Goal: Task Accomplishment & Management: Contribute content

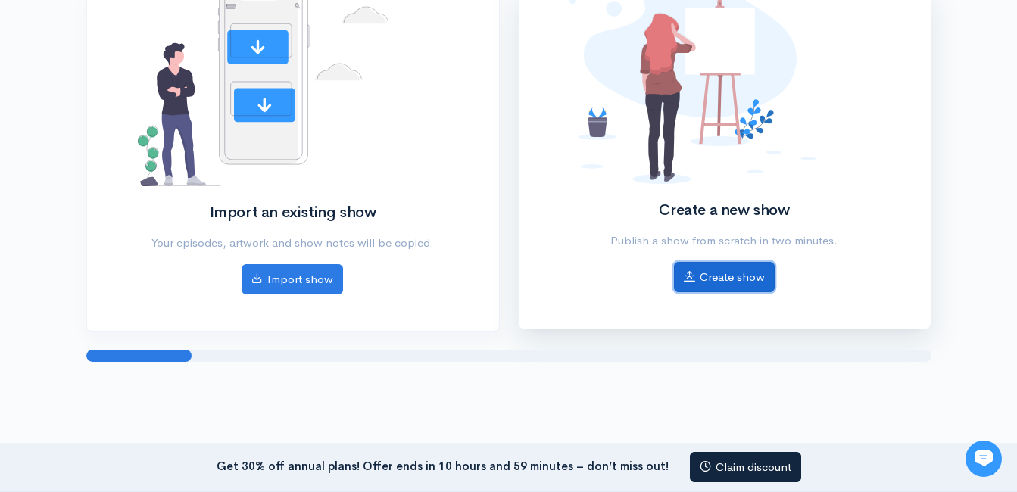
click at [748, 276] on link "Create show" at bounding box center [724, 277] width 101 height 31
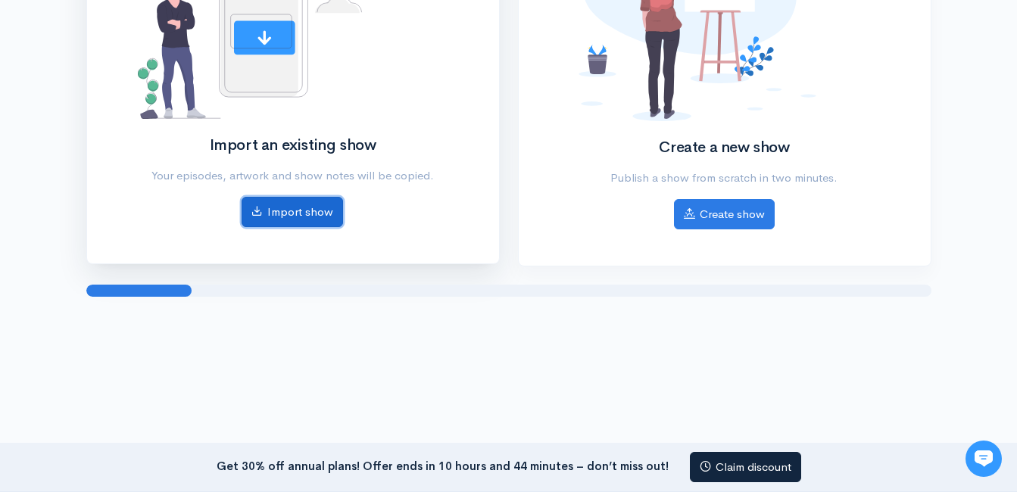
click at [321, 210] on link "Import show" at bounding box center [293, 212] width 102 height 31
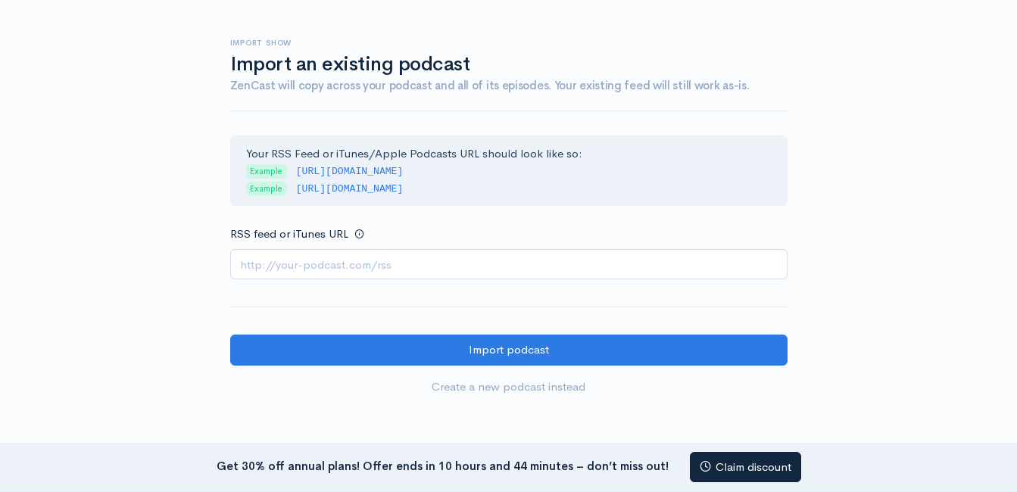
scroll to position [58, 0]
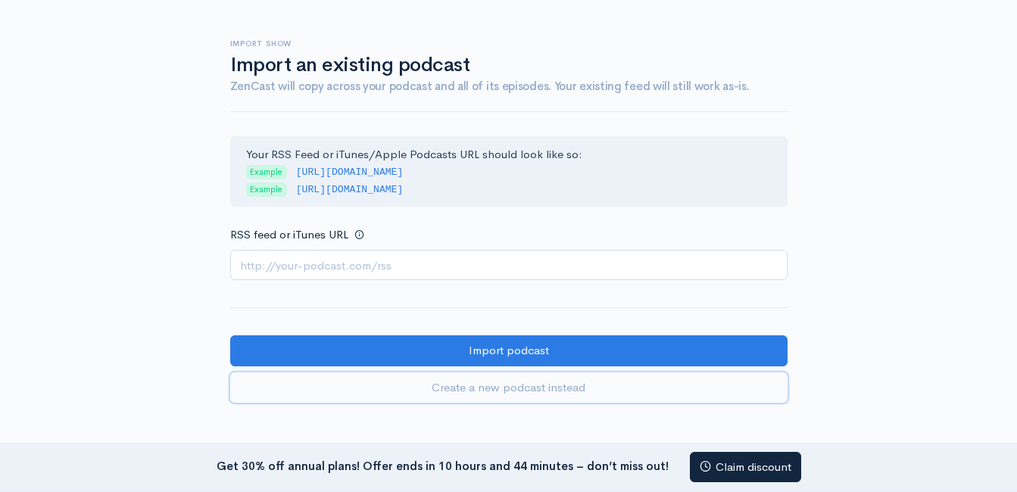
click at [534, 384] on link "Create a new podcast instead" at bounding box center [509, 388] width 558 height 31
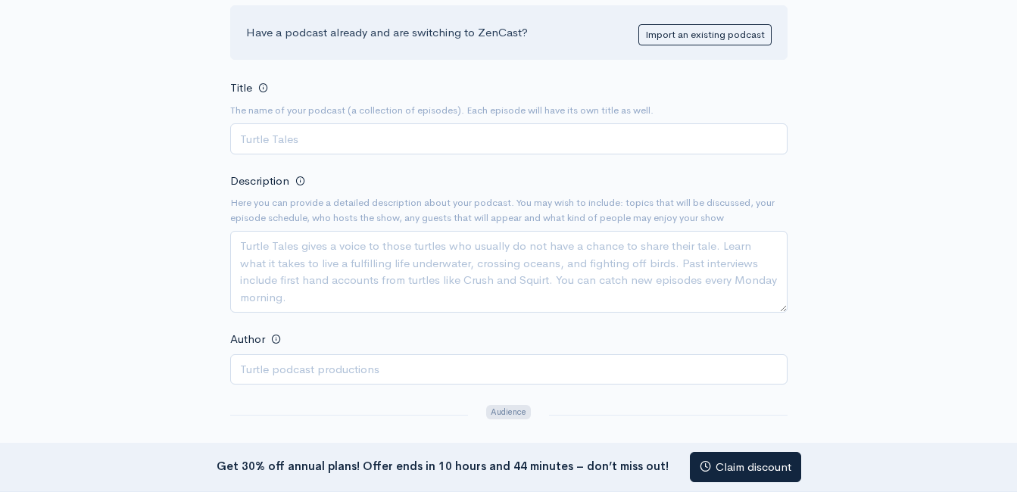
scroll to position [183, 0]
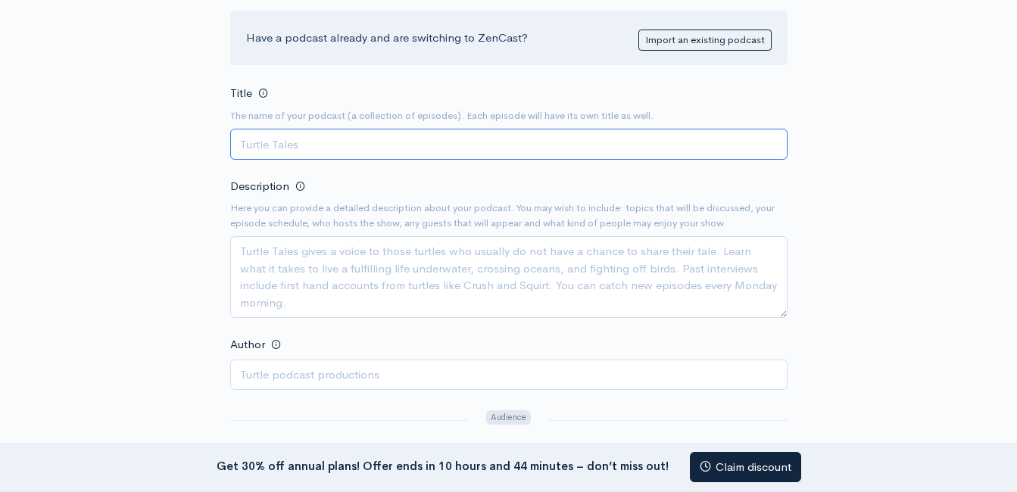
click at [530, 155] on input "Title" at bounding box center [509, 144] width 558 height 31
paste input "Culturally Book Smart"
type input "Culturally Book Smart"
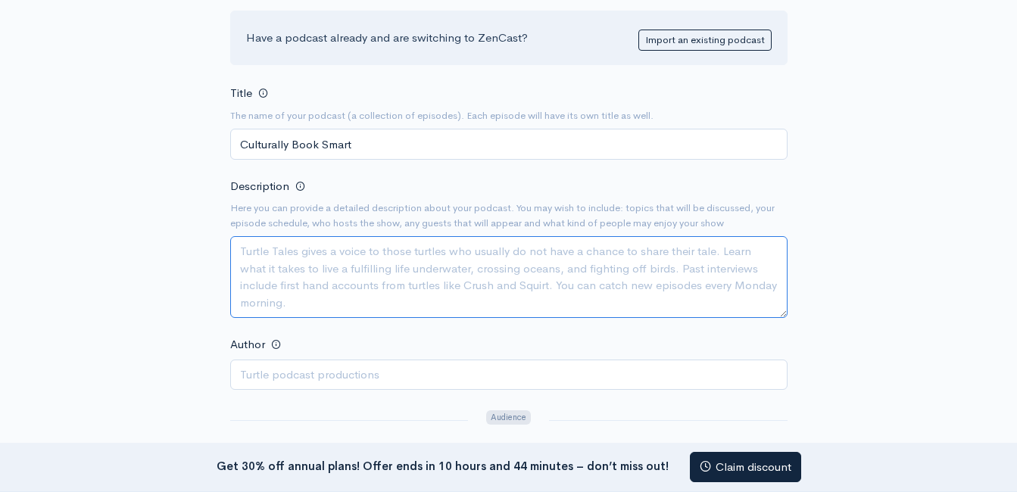
click at [469, 273] on textarea "Description" at bounding box center [509, 277] width 558 height 82
click at [465, 276] on textarea "Description" at bounding box center [509, 277] width 558 height 82
paste textarea "In the podcast, Culturally Book Smart, Shauntea amplifies the voices of BIPOC w…"
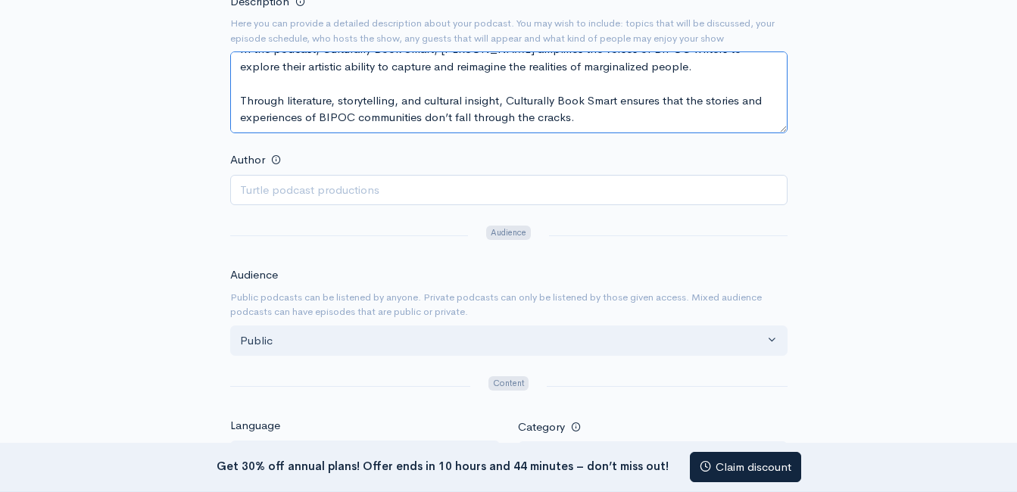
scroll to position [390, 0]
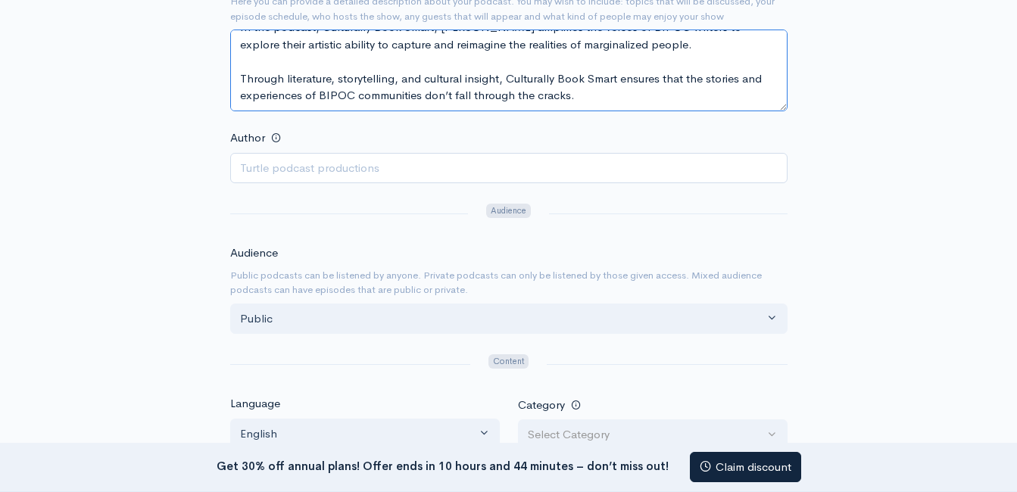
type textarea "In the podcast, Culturally Book Smart, Shauntea amplifies the voices of BIPOC w…"
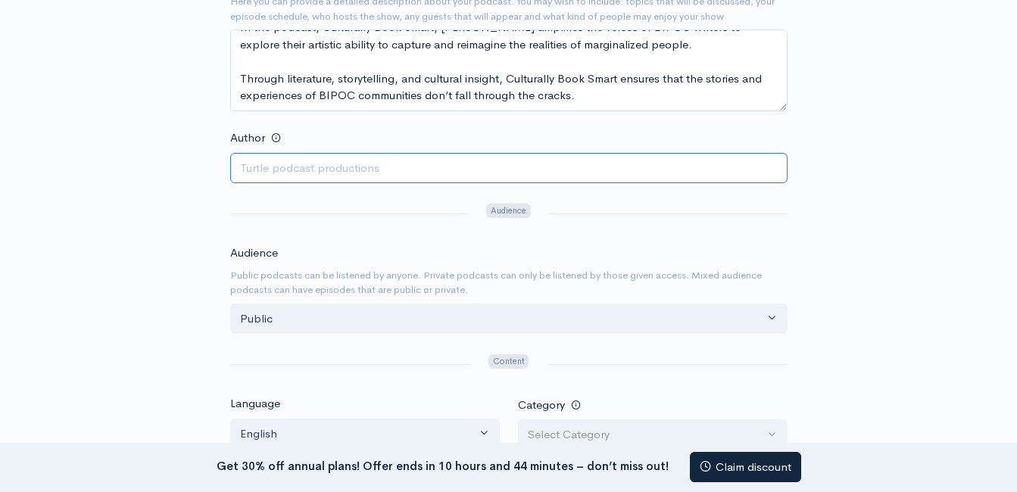
click at [413, 169] on input "Author" at bounding box center [509, 168] width 558 height 31
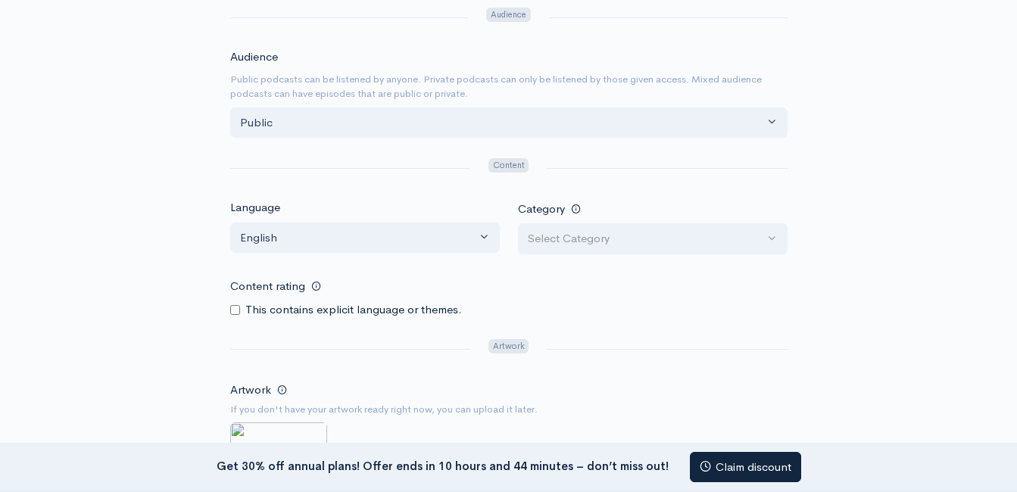
scroll to position [606, 0]
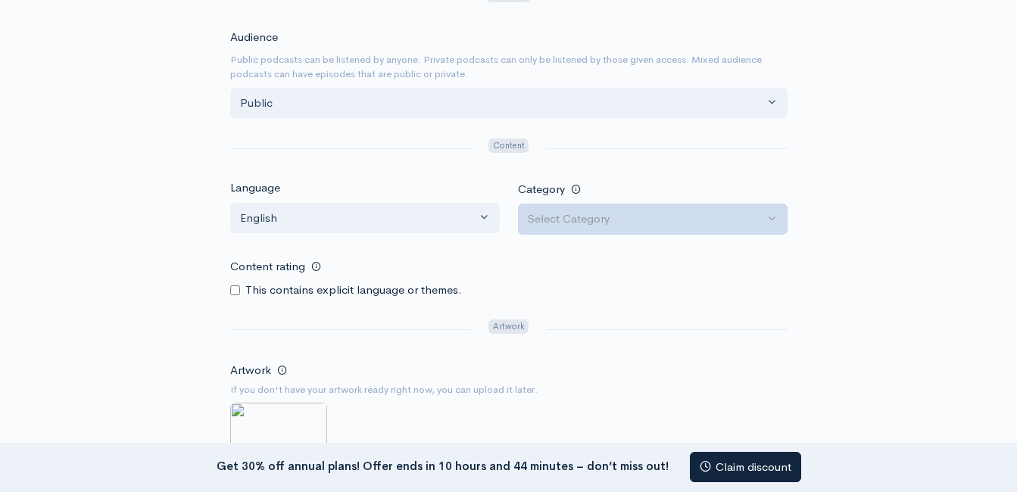
type input "[PERSON_NAME]"
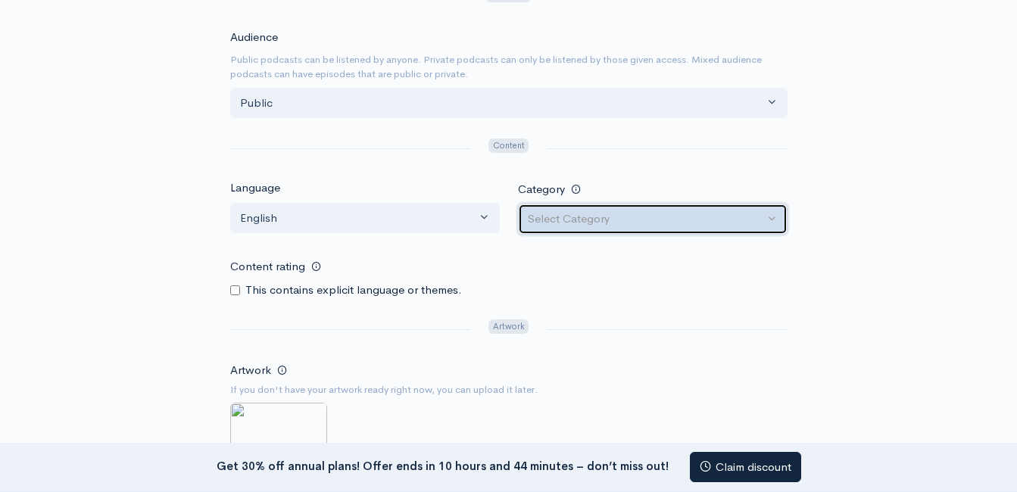
click at [614, 205] on button "Select Category" at bounding box center [653, 219] width 270 height 31
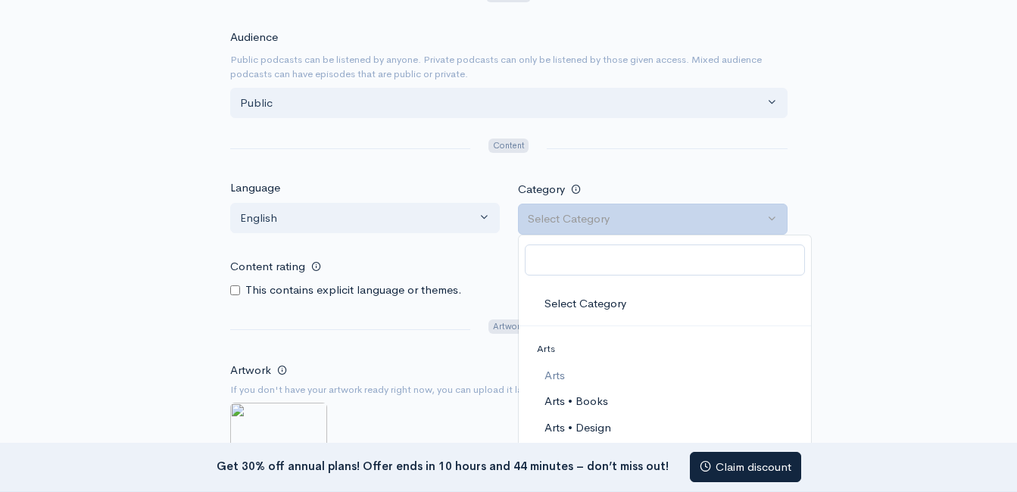
drag, startPoint x: 664, startPoint y: 417, endPoint x: 664, endPoint y: 404, distance: 12.9
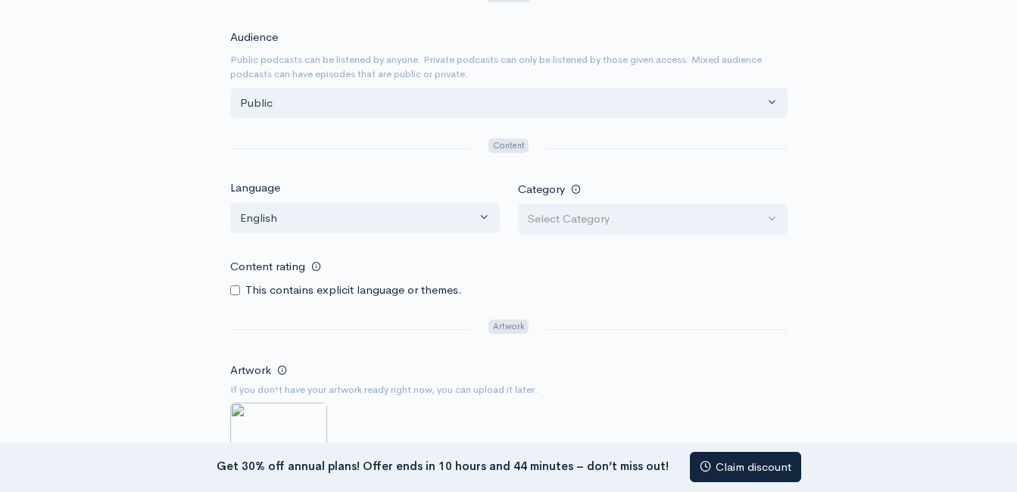
click at [637, 201] on div "Category Select Category Arts Arts • Books Arts • Design Arts • Fashion & Beaut…" at bounding box center [653, 207] width 288 height 55
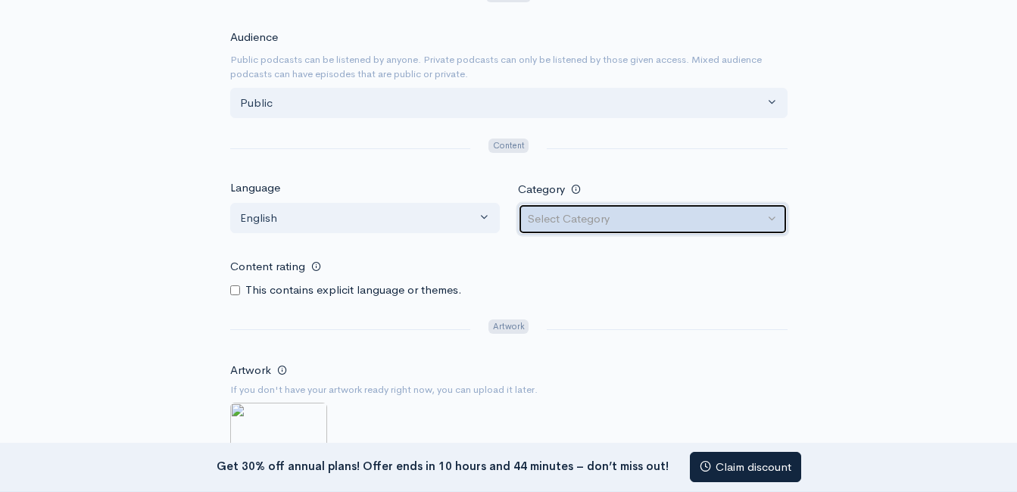
click at [607, 218] on div "Select Category" at bounding box center [646, 219] width 236 height 17
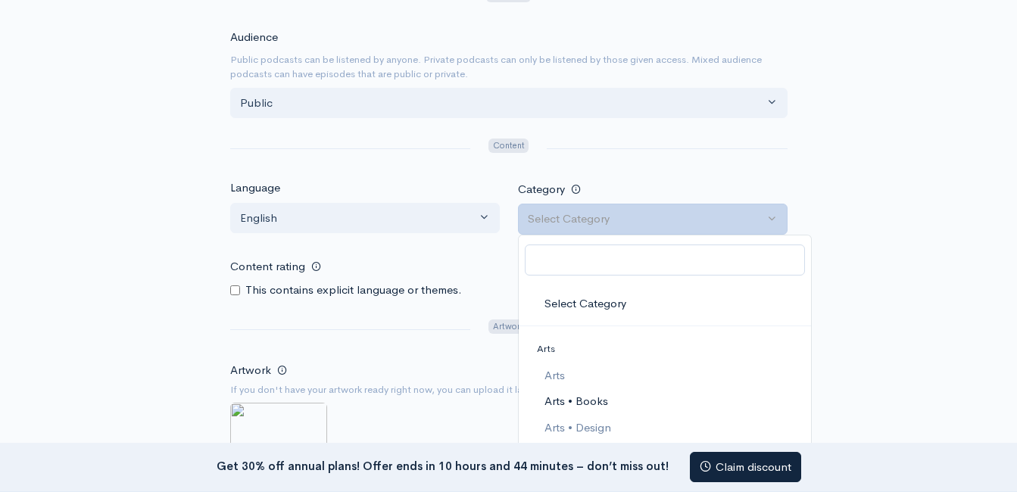
click at [582, 401] on span "Arts • Books" at bounding box center [576, 401] width 64 height 17
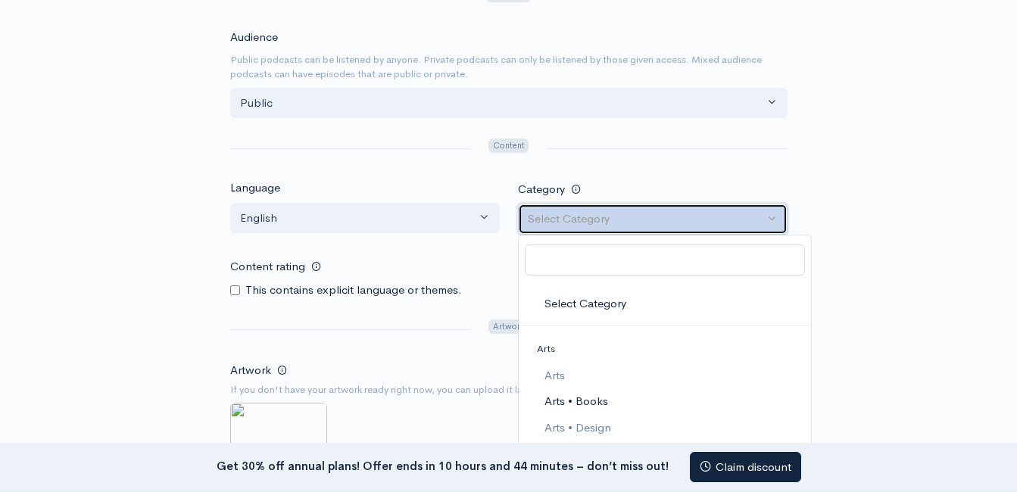
select select "Arts > Books"
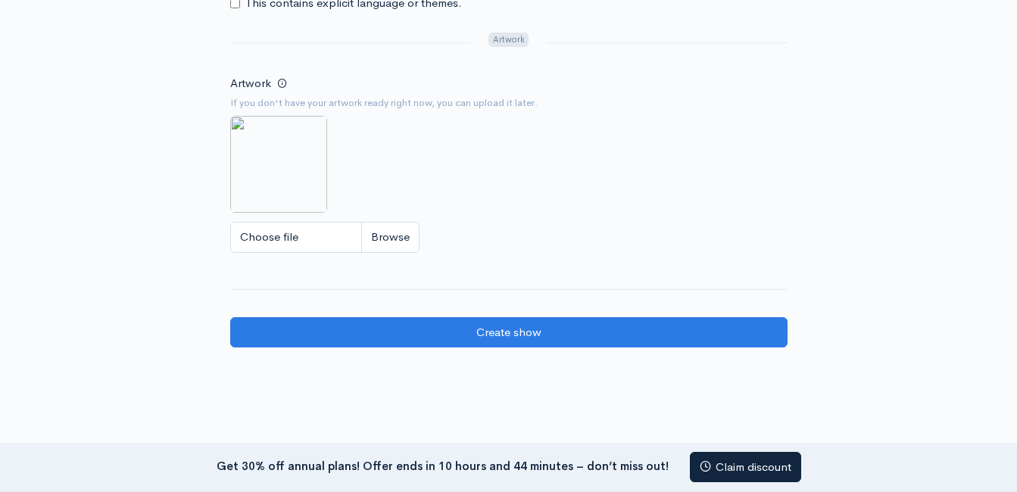
scroll to position [935, 0]
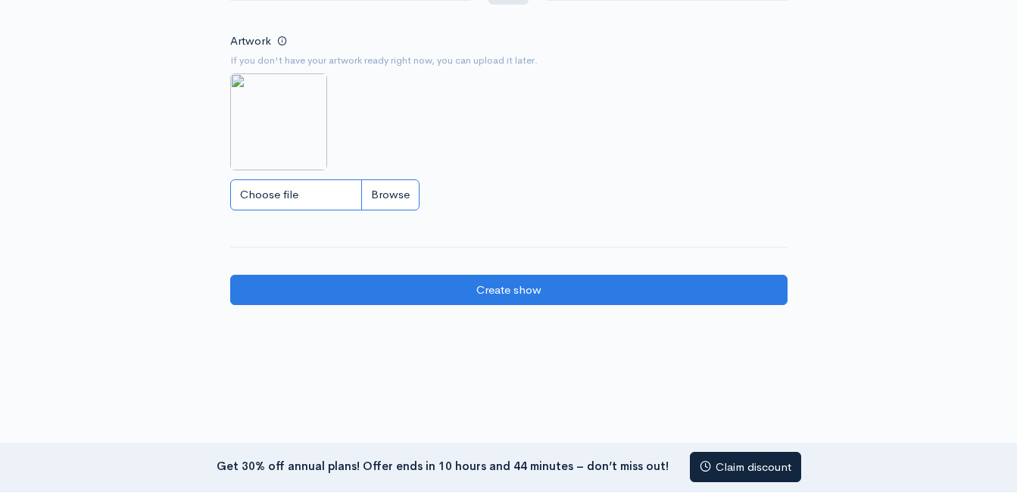
click at [379, 199] on input "Choose file" at bounding box center [324, 195] width 189 height 31
type input "C:\fakepath\IMG_1261 (1).jpeg"
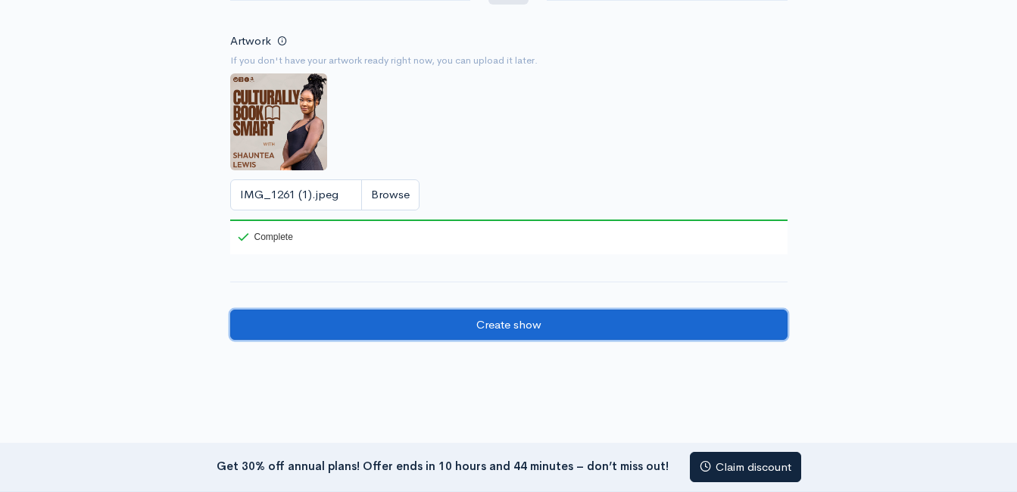
click at [575, 325] on input "Create show" at bounding box center [509, 325] width 558 height 31
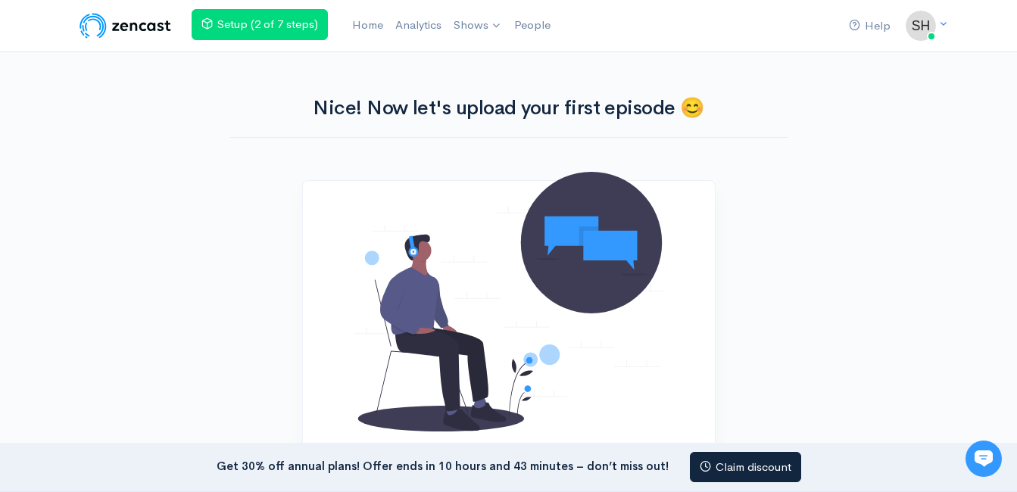
click at [989, 38] on nav "Help Notifications View all Your profile Team settings Default team Current Log…" at bounding box center [508, 26] width 1017 height 52
click at [535, 70] on link "Culturally Book Smart" at bounding box center [522, 62] width 148 height 27
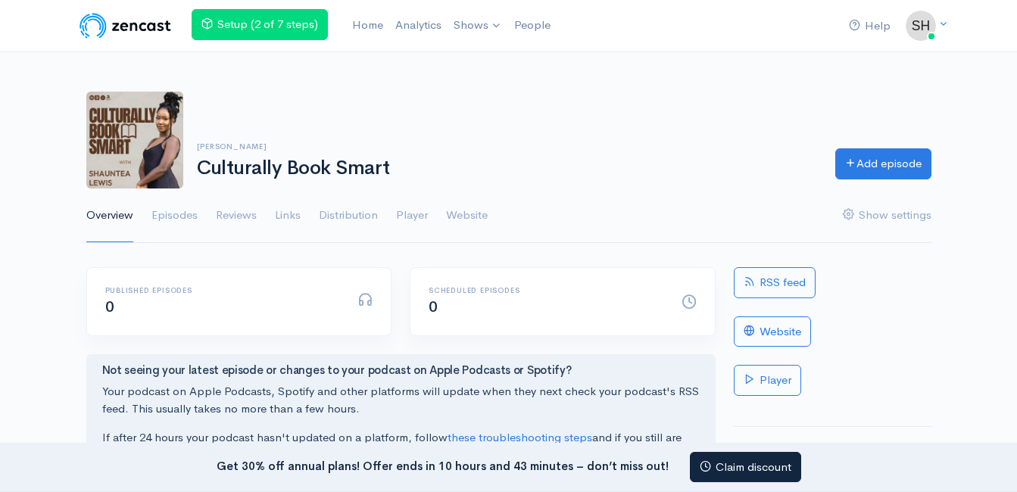
click at [535, 70] on div "Help Notifications View all Your profile Team settings Default team Current Log…" at bounding box center [508, 335] width 1017 height 670
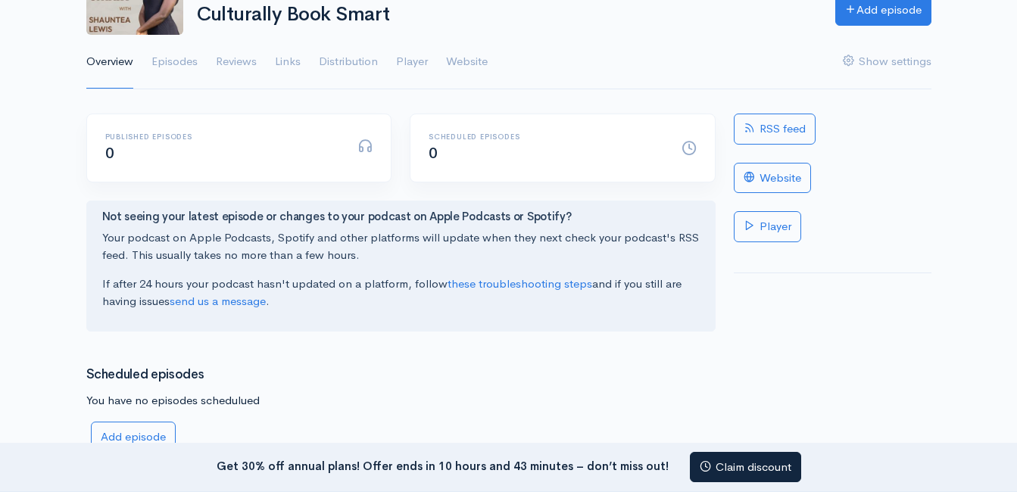
scroll to position [155, 0]
click at [767, 129] on link "RSS feed" at bounding box center [775, 128] width 82 height 31
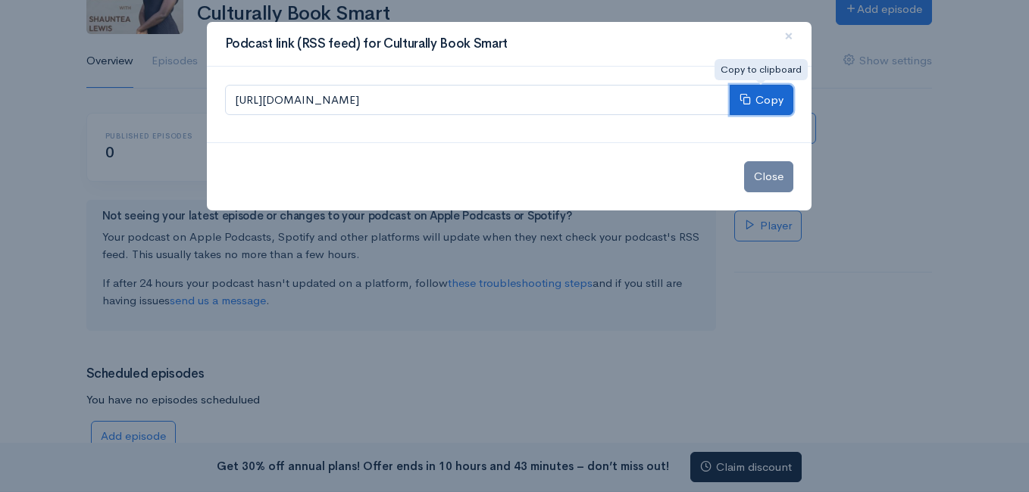
click at [757, 101] on button "Copy" at bounding box center [761, 100] width 64 height 31
click at [786, 35] on span "×" at bounding box center [788, 36] width 9 height 22
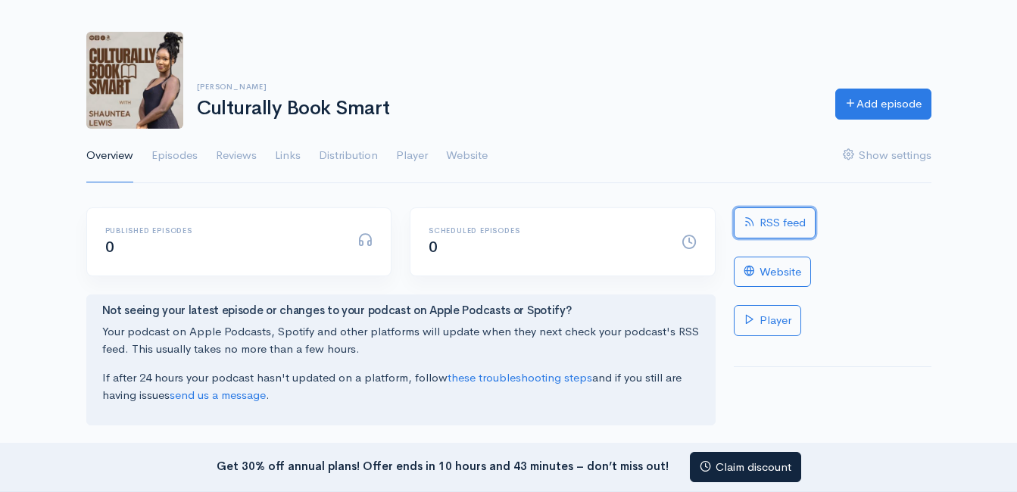
scroll to position [59, 0]
click at [176, 165] on link "Episodes" at bounding box center [174, 157] width 46 height 55
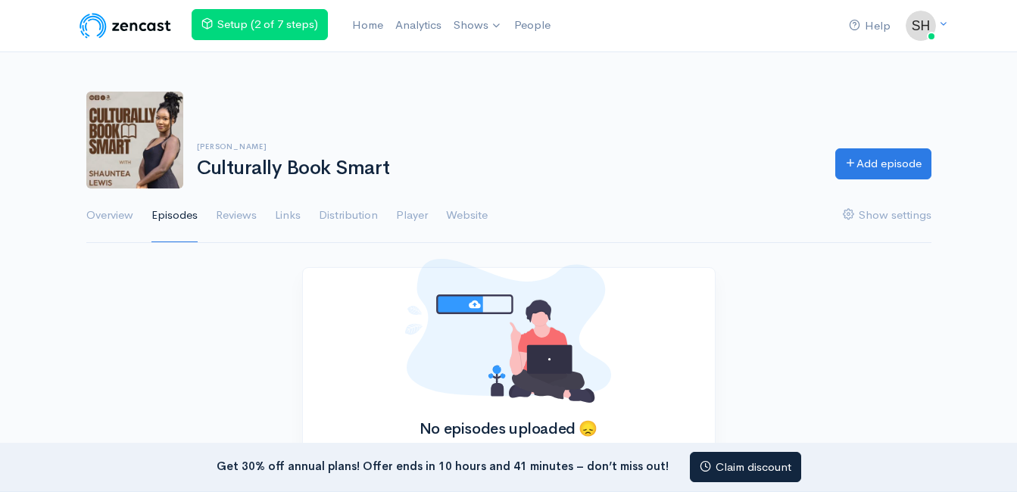
scroll to position [211, 0]
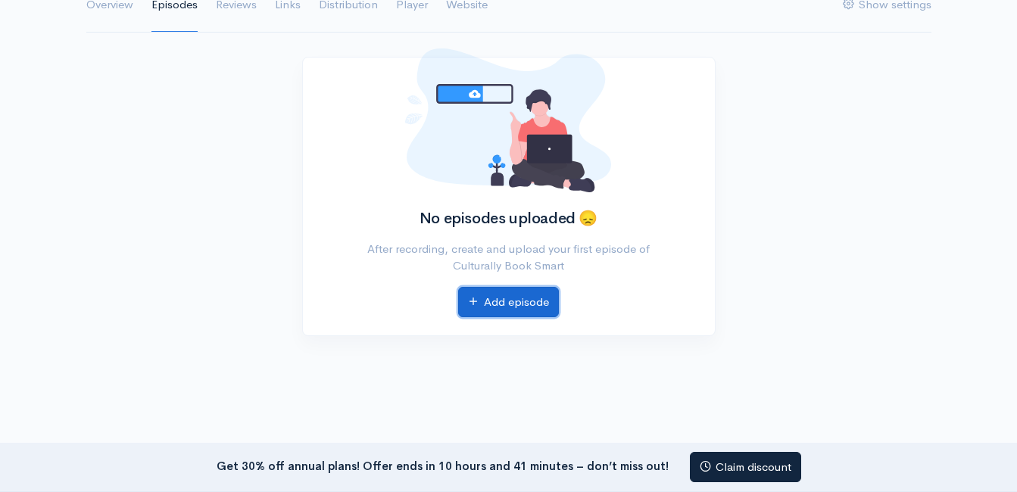
click at [549, 298] on link "Add episode" at bounding box center [508, 302] width 101 height 31
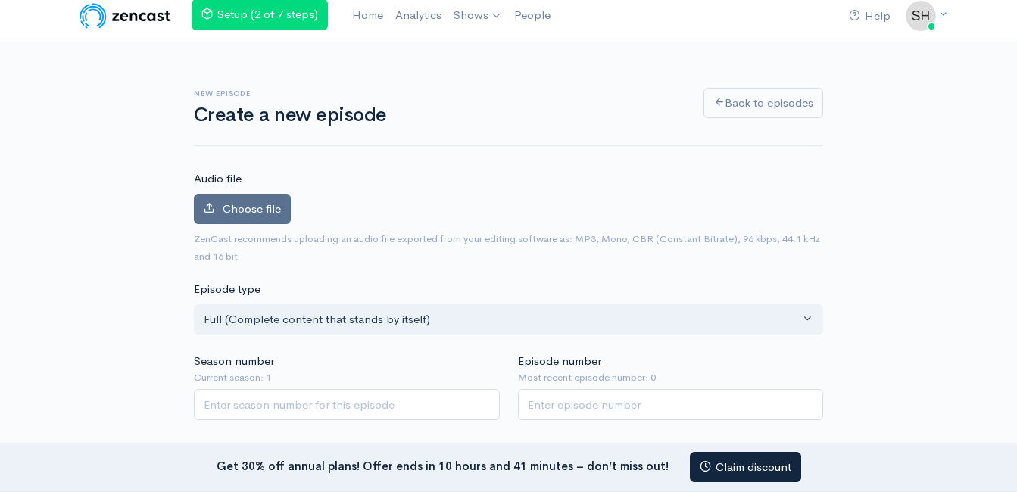
click at [270, 208] on span "Choose file" at bounding box center [252, 208] width 58 height 14
click at [0, 0] on input "Choose file" at bounding box center [0, 0] width 0 height 0
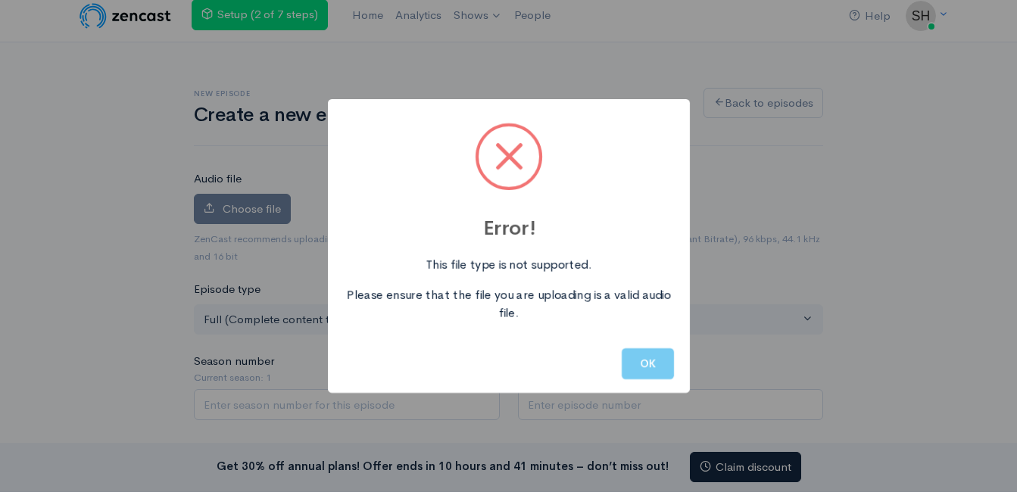
click at [657, 358] on button "OK" at bounding box center [648, 363] width 52 height 31
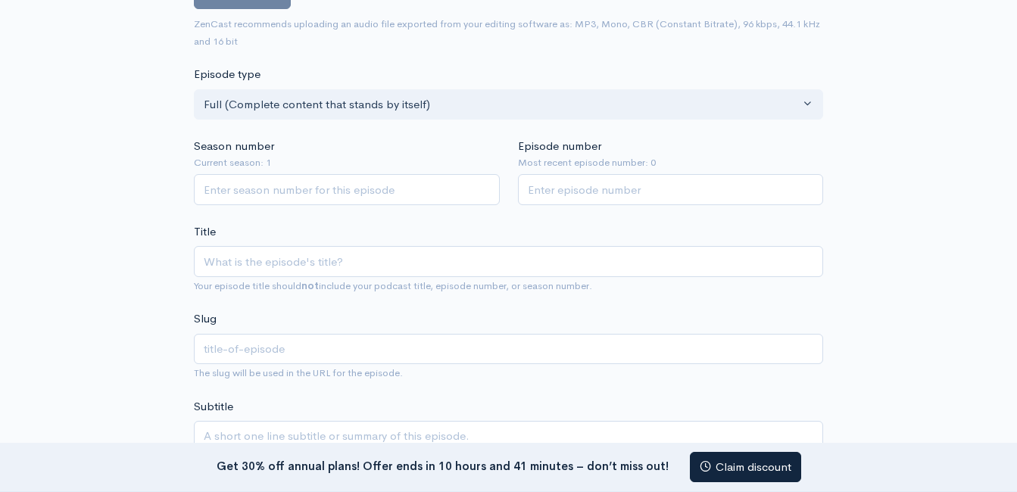
scroll to position [226, 0]
click at [419, 183] on input "Season number" at bounding box center [347, 188] width 306 height 31
click at [385, 191] on input "Season number" at bounding box center [347, 188] width 306 height 31
type input "1"
click at [548, 187] on input "Episode number" at bounding box center [671, 188] width 306 height 31
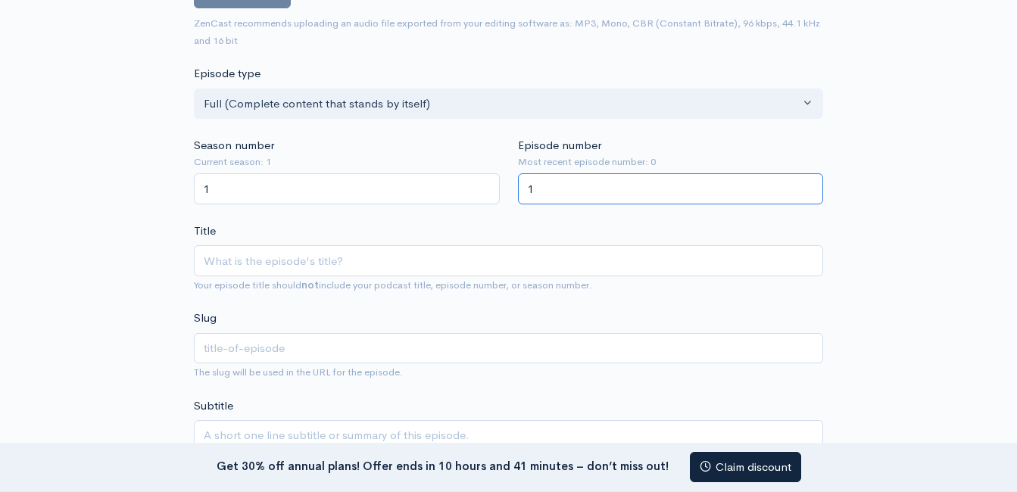
type input "1"
click at [464, 263] on input "Title" at bounding box center [508, 260] width 629 height 31
type input "W"
type input "w"
type input "We"
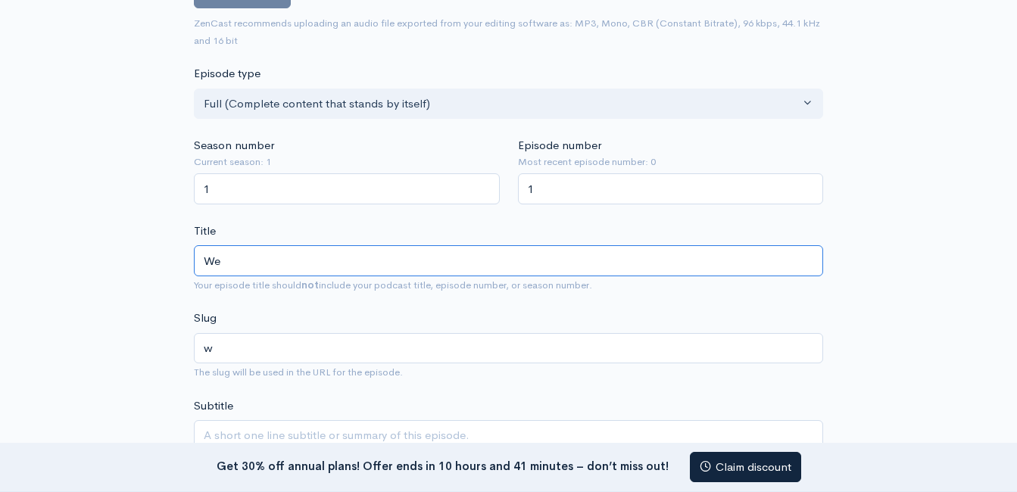
type input "we"
type input "Wekx"
type input "wekx"
type input "Wek"
type input "wek"
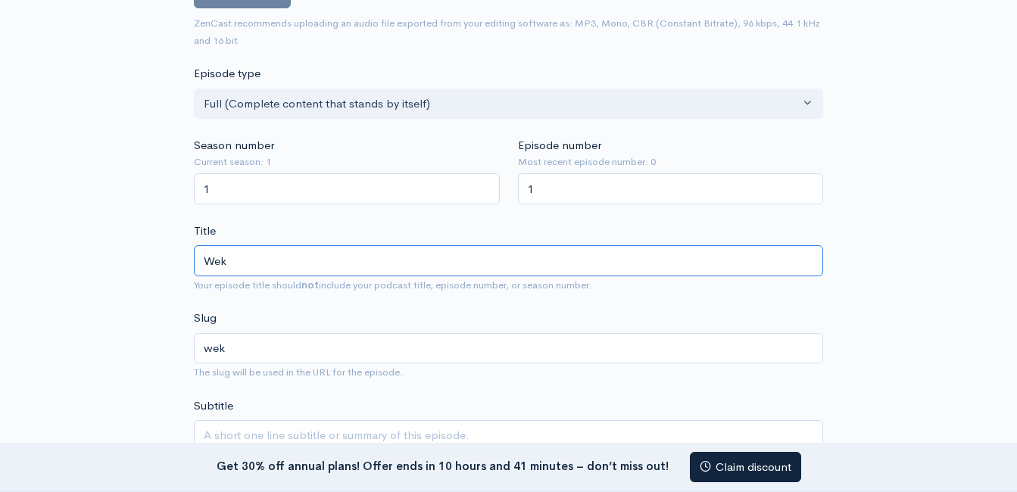
type input "We"
type input "we"
type input "Wel"
type input "wel"
type input "Wel"
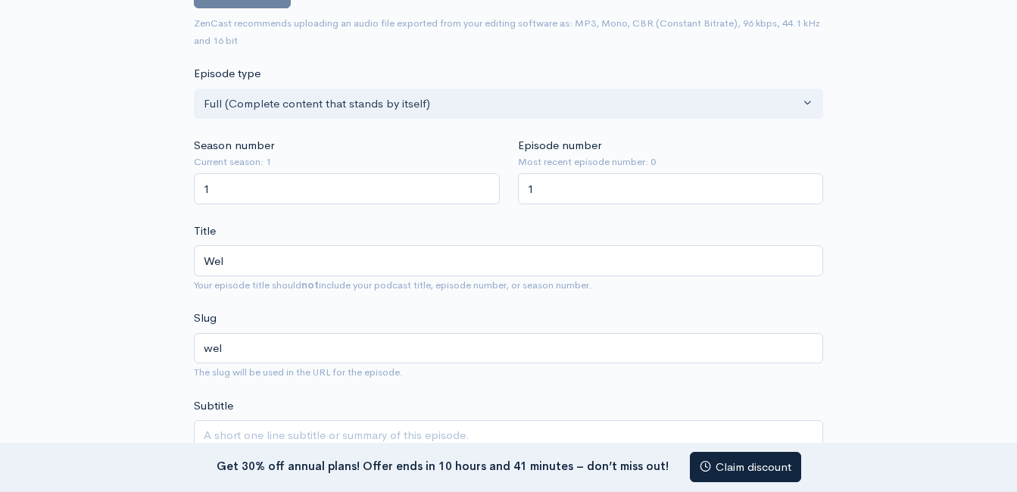
click at [483, 445] on nav "Get 30% off annual plans! Offer ends in 10 hours and 41 minutes – don’t miss ou…" at bounding box center [508, 468] width 1017 height 50
click at [458, 429] on textarea "Subtitle" at bounding box center [508, 444] width 629 height 48
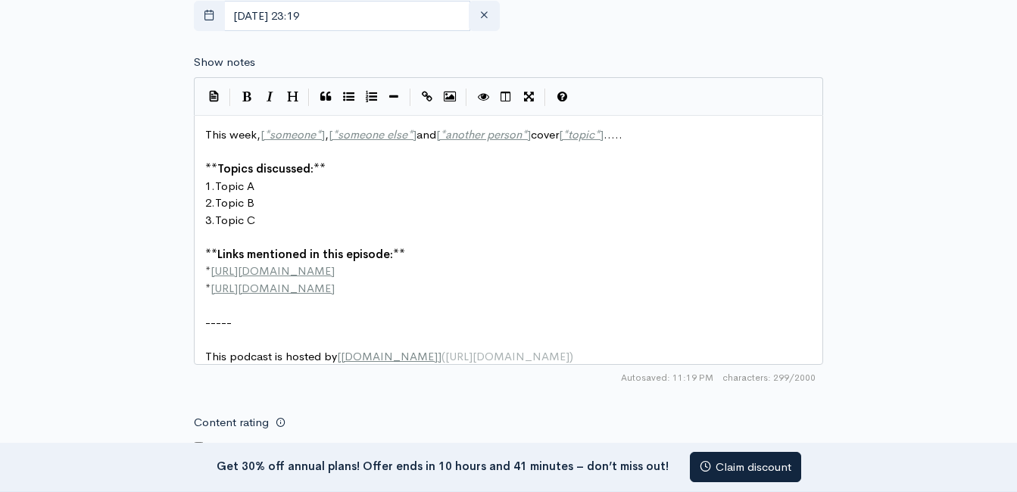
scroll to position [774, 0]
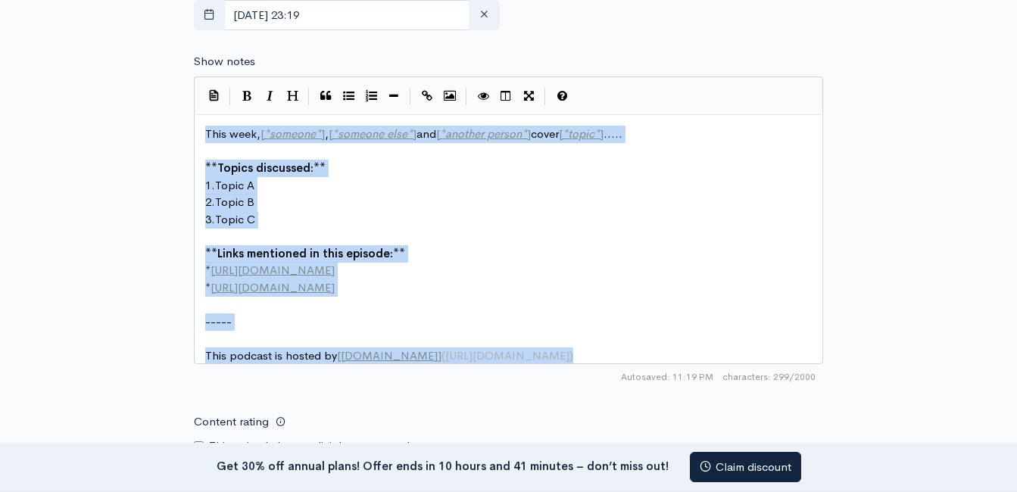
drag, startPoint x: 201, startPoint y: 126, endPoint x: 614, endPoint y: 367, distance: 477.6
click at [614, 364] on div "xxxxxxxxxx This week, [ * someone * ] , [ * someone else * ] and [ * another pe…" at bounding box center [508, 239] width 629 height 250
drag, startPoint x: 614, startPoint y: 367, endPoint x: 539, endPoint y: 333, distance: 82.1
type textarea "​"
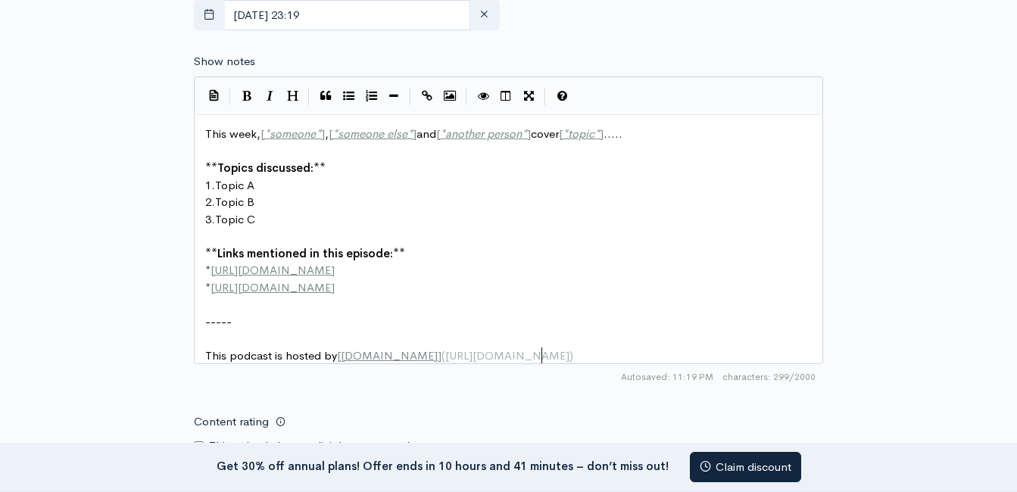
drag, startPoint x: 539, startPoint y: 333, endPoint x: 541, endPoint y: 348, distance: 15.3
click at [570, 348] on span ")" at bounding box center [572, 355] width 4 height 14
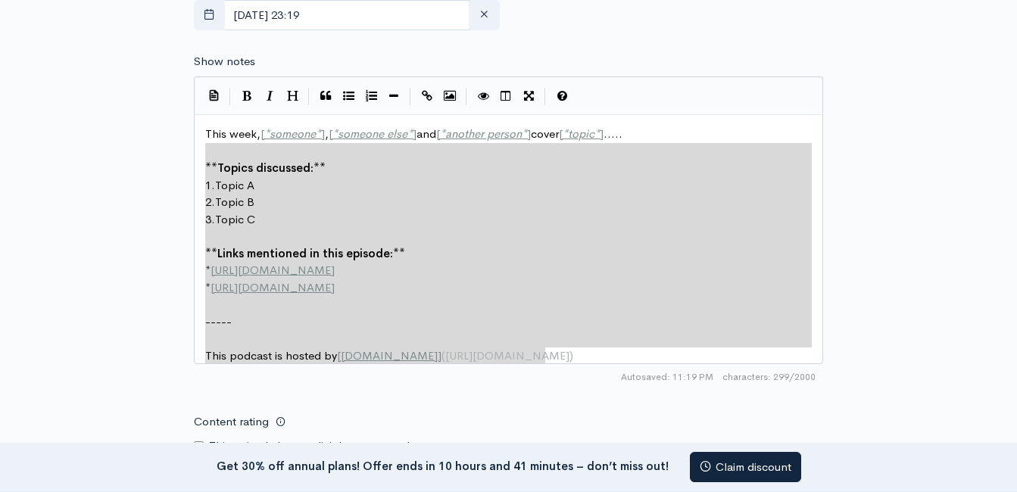
type textarea "This week, [*someone*], [*someone else*] and [*another person*] cover [*topic*]…"
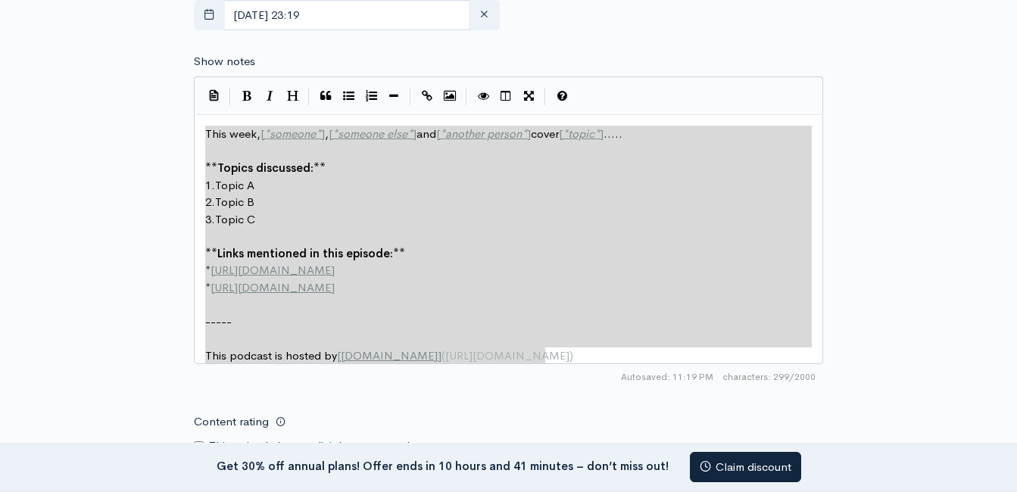
drag, startPoint x: 554, startPoint y: 354, endPoint x: 202, endPoint y: 133, distance: 415.7
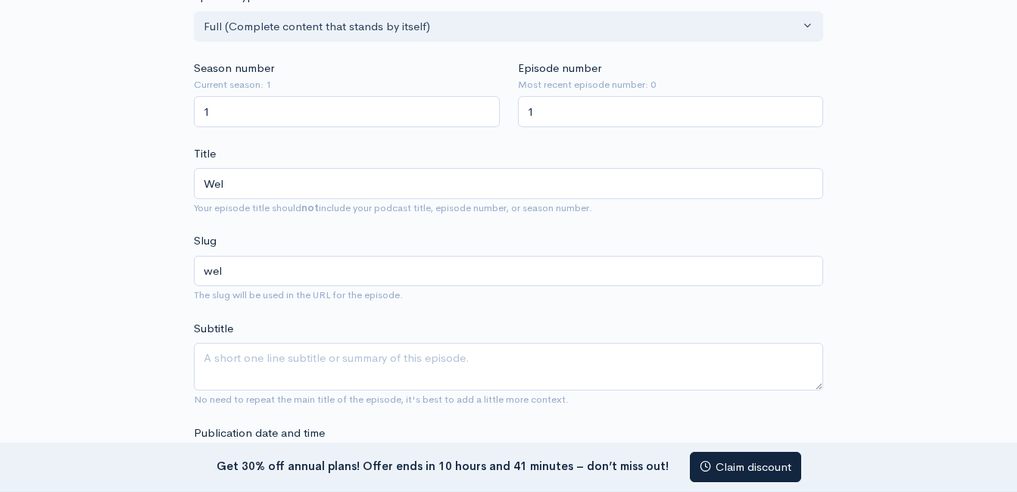
scroll to position [304, 0]
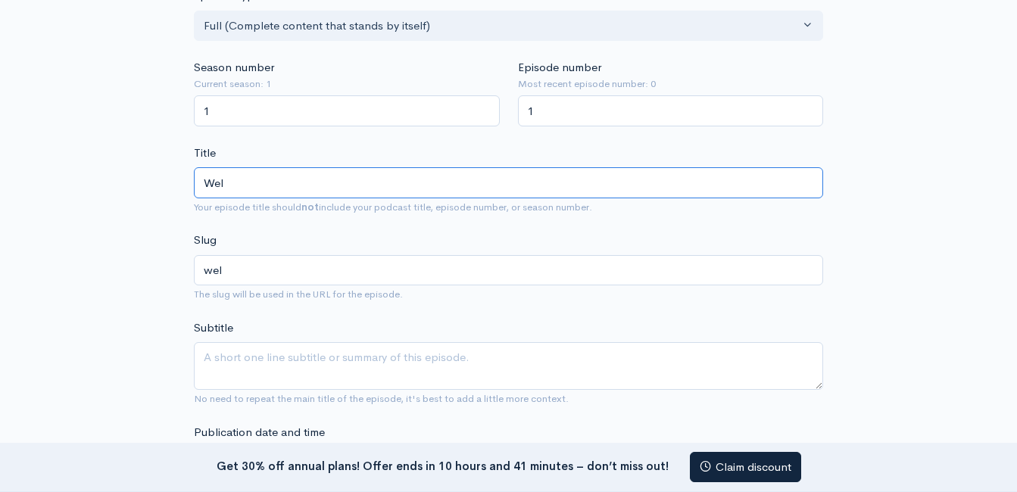
click at [358, 169] on input "Wel" at bounding box center [508, 182] width 629 height 31
type input "Welcome to Culturally Book Smart!"
type input "welcome-to-culturally-book-smart"
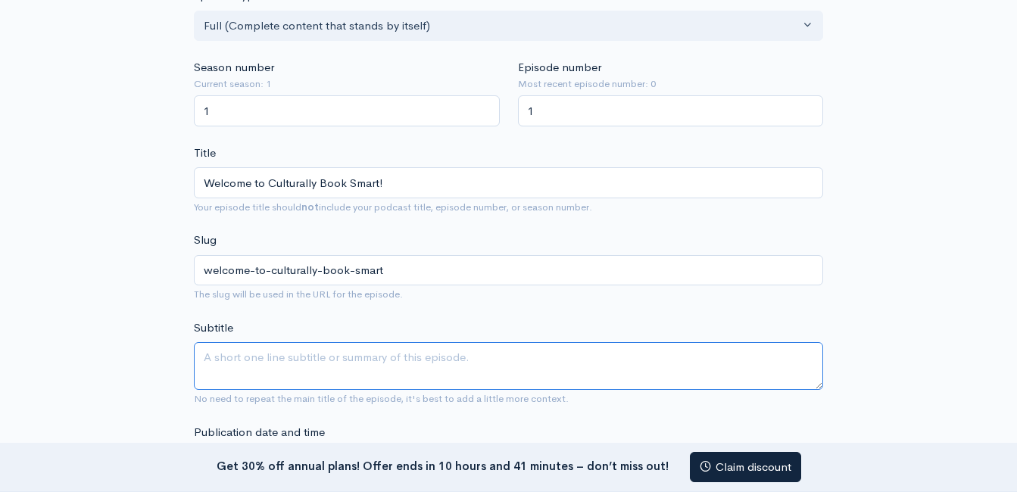
click at [405, 351] on textarea "Subtitle" at bounding box center [508, 366] width 629 height 48
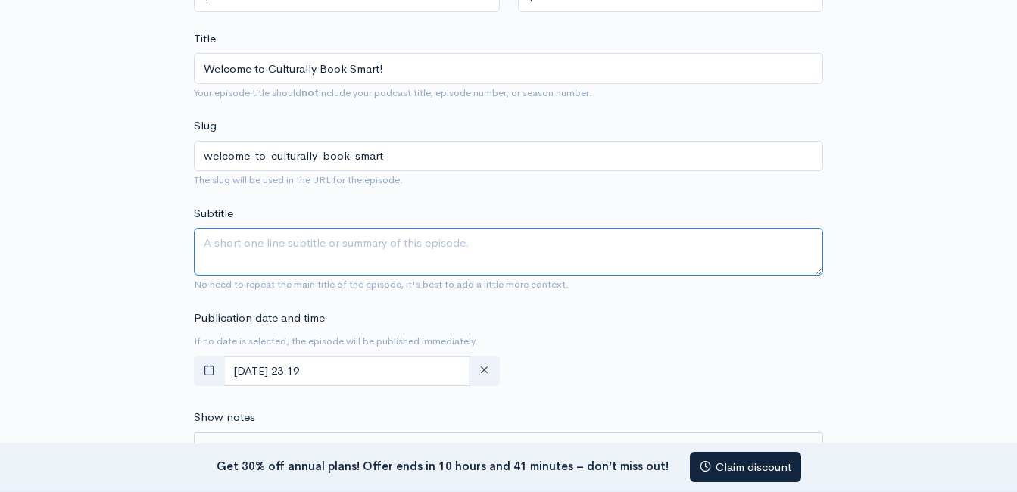
scroll to position [417, 0]
type textarea "Welcome"
drag, startPoint x: 383, startPoint y: 264, endPoint x: 190, endPoint y: 229, distance: 196.4
click at [190, 229] on div "New episode Create a new episode Back to episodes Audio file Choose file 0 ZenC…" at bounding box center [509, 430] width 648 height 1588
type textarea "w"
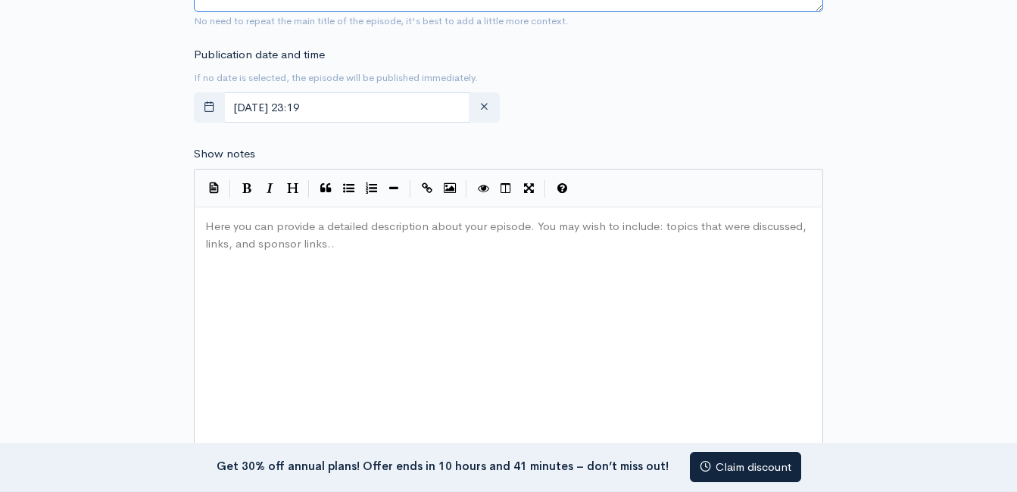
scroll to position [682, 0]
type textarea "With Shauntea Lewis"
click at [507, 263] on div "Here you can provide a detailed description about your episode. You may wish to…" at bounding box center [527, 346] width 651 height 265
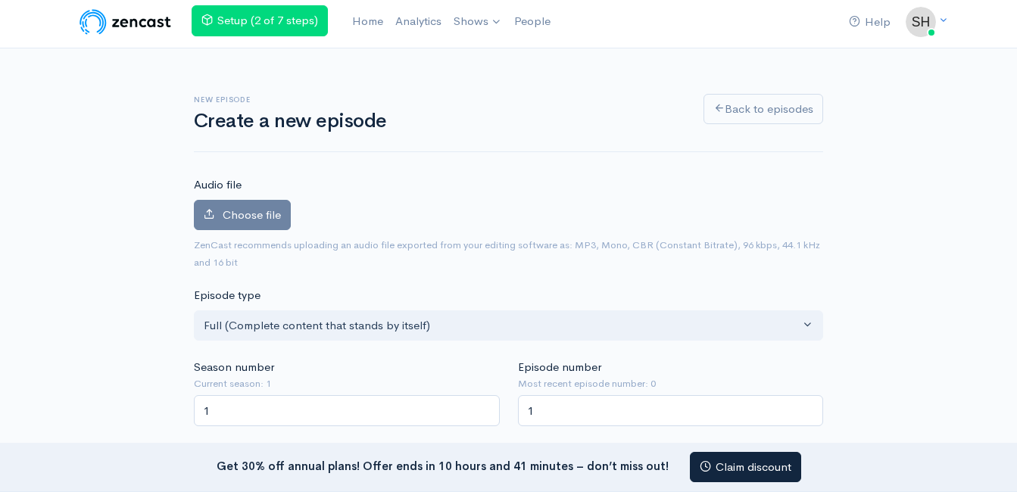
scroll to position [0, 0]
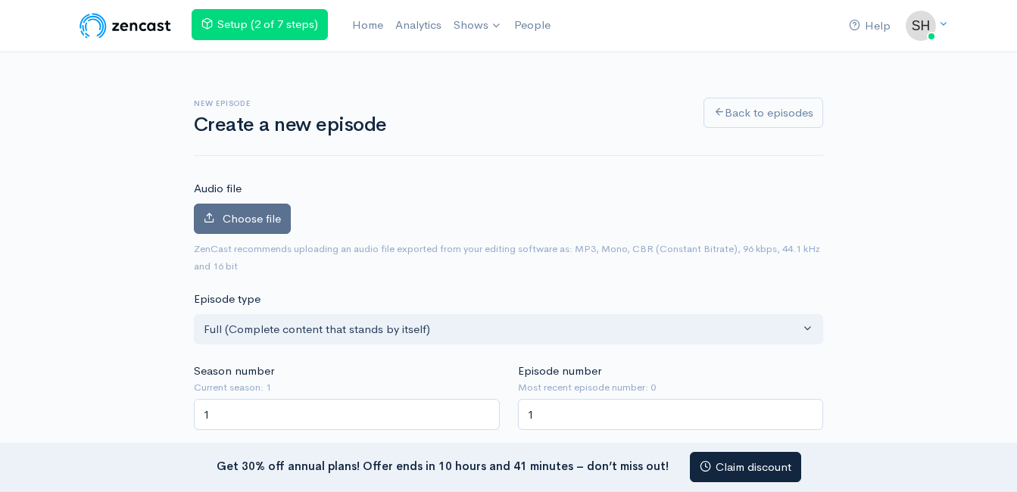
click at [273, 222] on span "Choose file" at bounding box center [252, 218] width 58 height 14
click at [0, 0] on input "Choose file" at bounding box center [0, 0] width 0 height 0
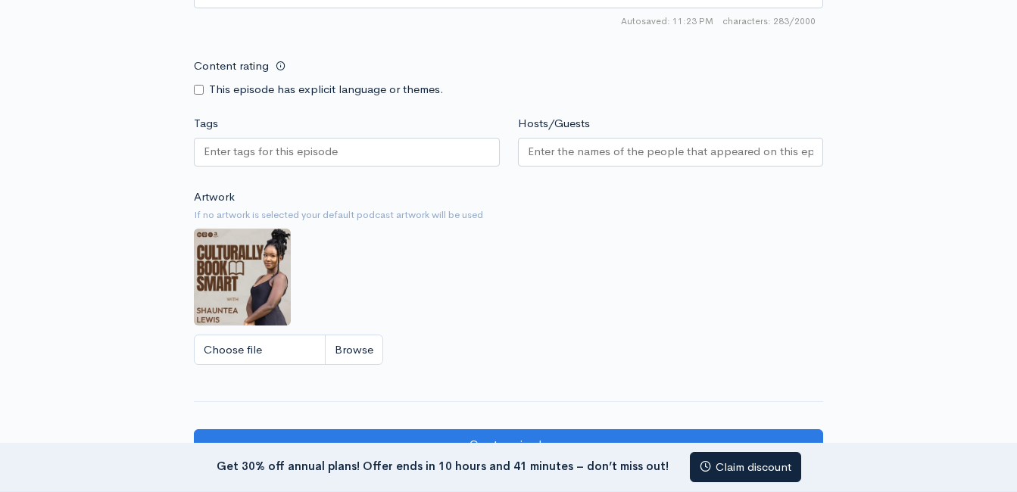
scroll to position [1288, 0]
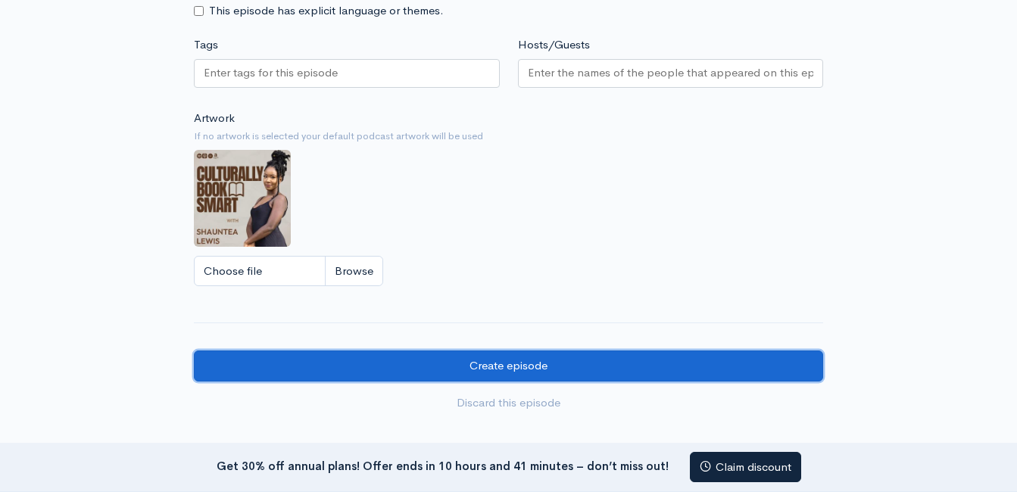
click at [761, 363] on input "Create episode" at bounding box center [508, 366] width 629 height 31
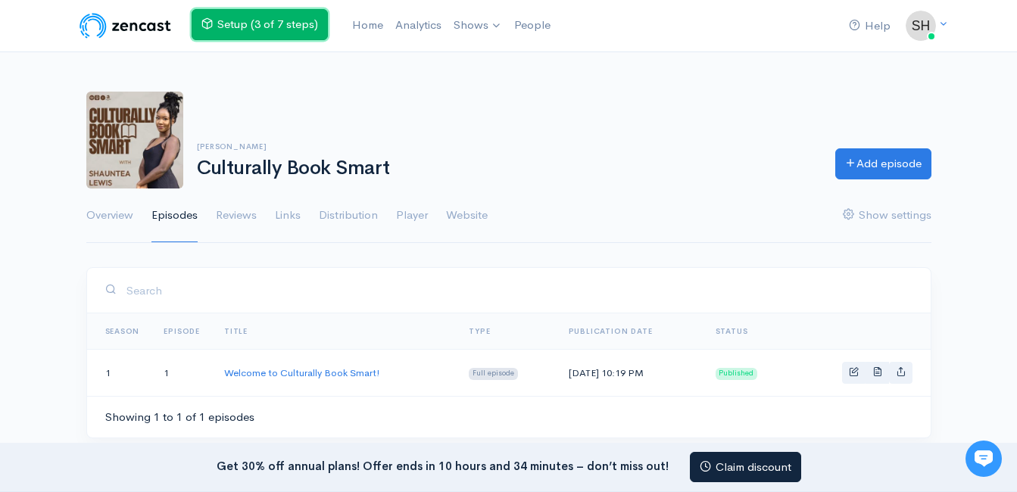
click at [261, 22] on link "Setup (3 of 7 steps)" at bounding box center [260, 24] width 136 height 31
click at [303, 17] on link "Setup (3 of 7 steps)" at bounding box center [260, 24] width 136 height 31
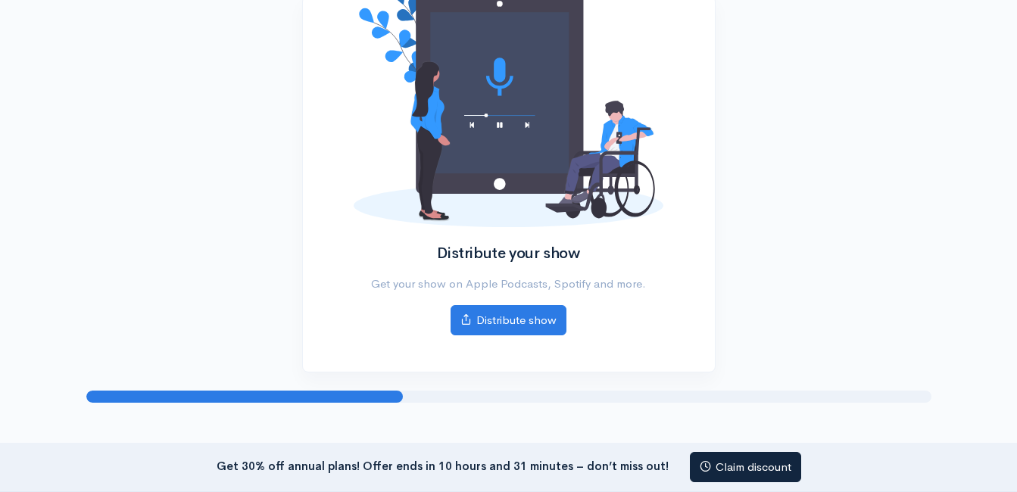
scroll to position [194, 0]
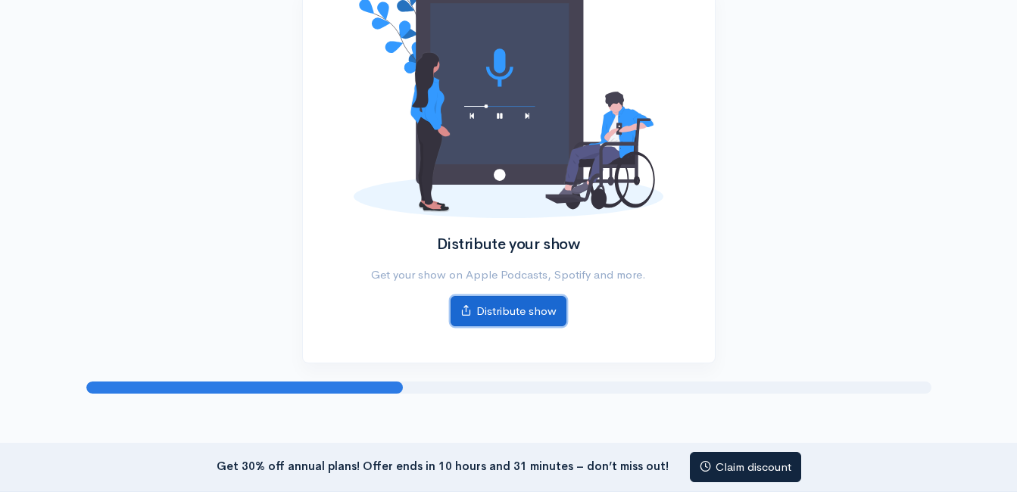
click at [548, 301] on link "Distribute show" at bounding box center [509, 311] width 116 height 31
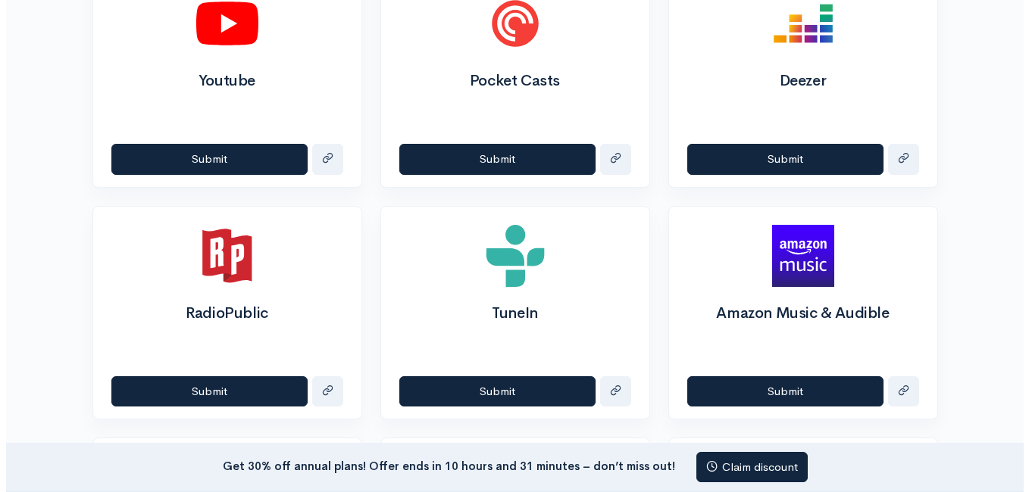
scroll to position [960, 0]
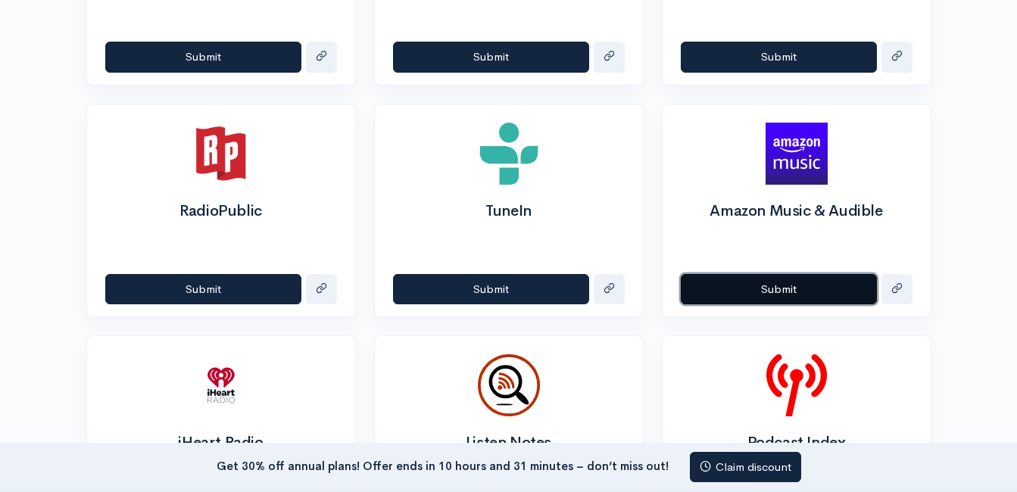
click at [824, 283] on button "Submit" at bounding box center [779, 289] width 196 height 31
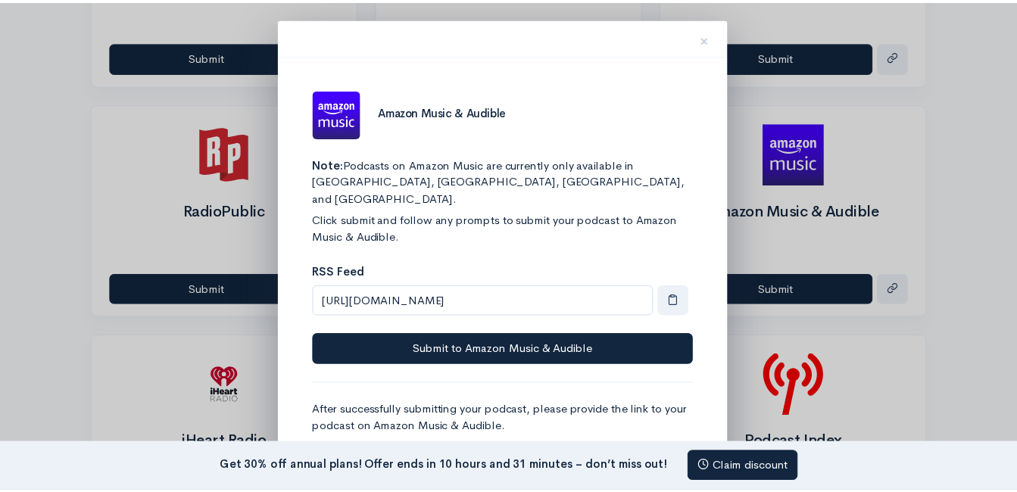
scroll to position [35, 0]
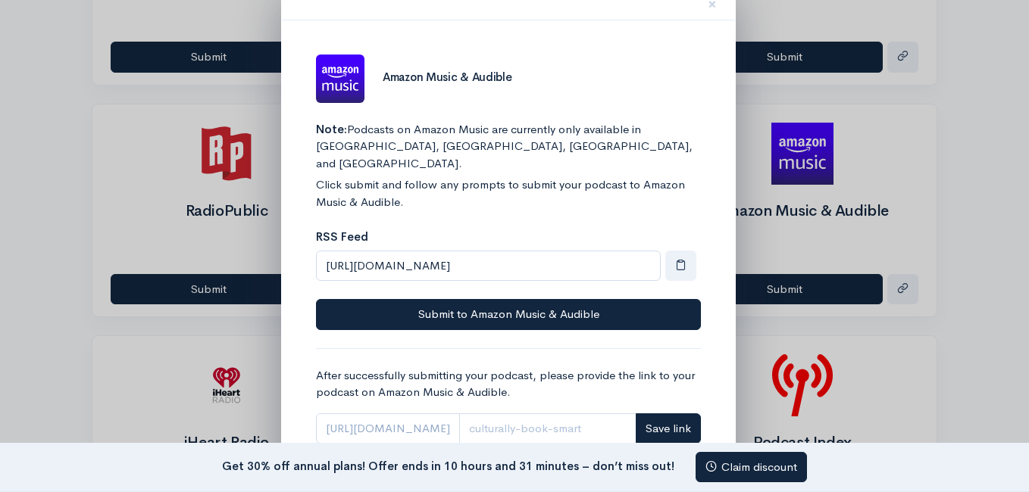
click at [916, 264] on div at bounding box center [514, 246] width 1029 height 492
click at [704, 5] on button "×" at bounding box center [711, 2] width 45 height 48
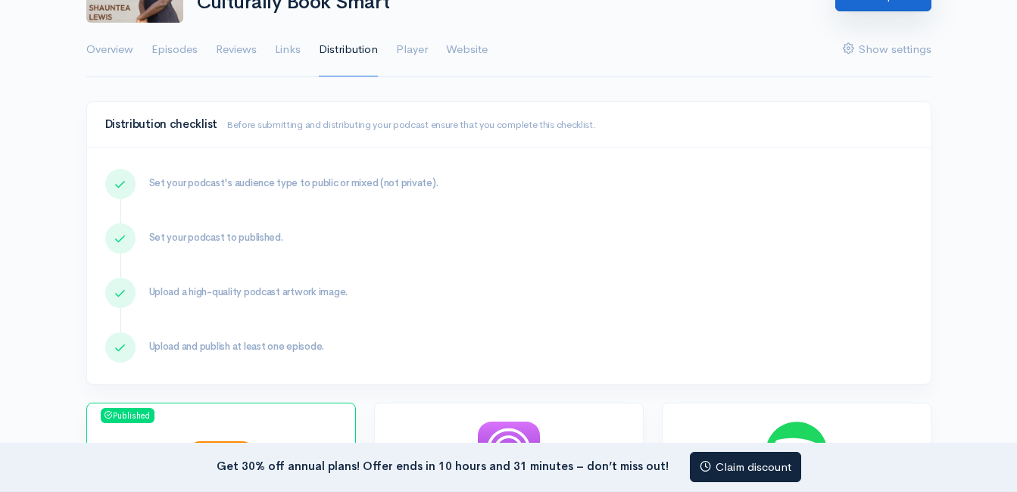
scroll to position [167, 0]
